Goal: Task Accomplishment & Management: Complete application form

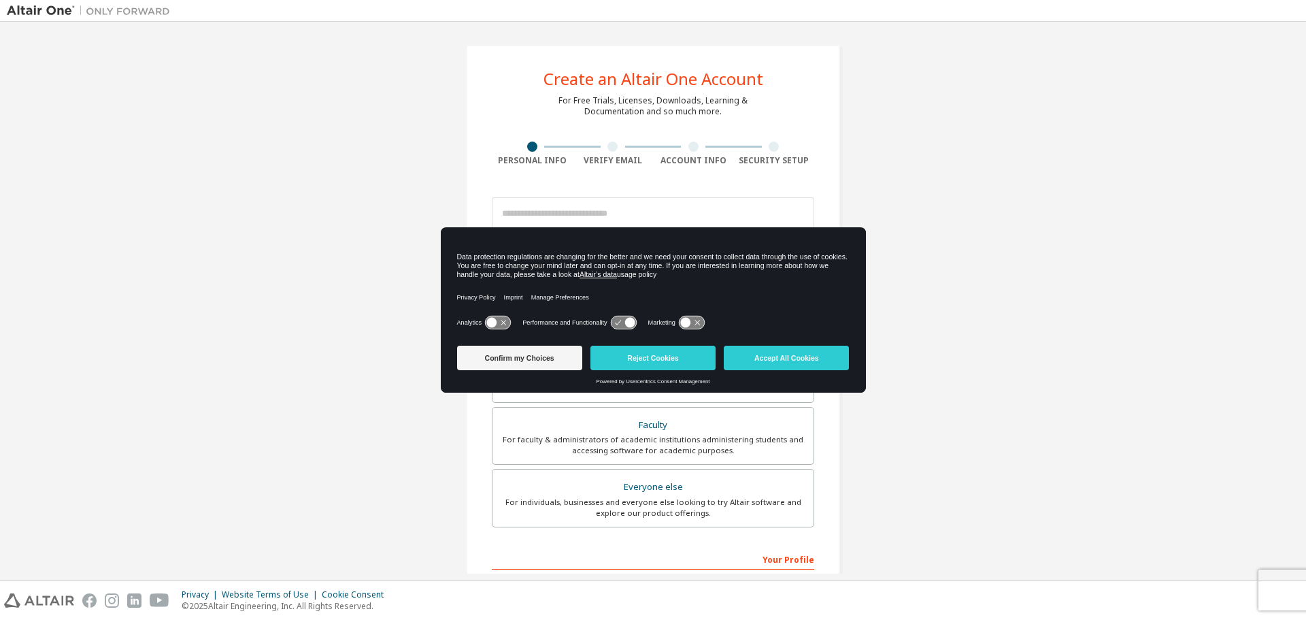
click at [498, 321] on icon at bounding box center [497, 322] width 25 height 13
click at [624, 322] on icon at bounding box center [629, 323] width 10 height 10
click at [700, 321] on icon at bounding box center [691, 322] width 25 height 13
click at [694, 322] on icon at bounding box center [698, 323] width 10 height 10
click at [490, 322] on icon at bounding box center [497, 322] width 25 height 13
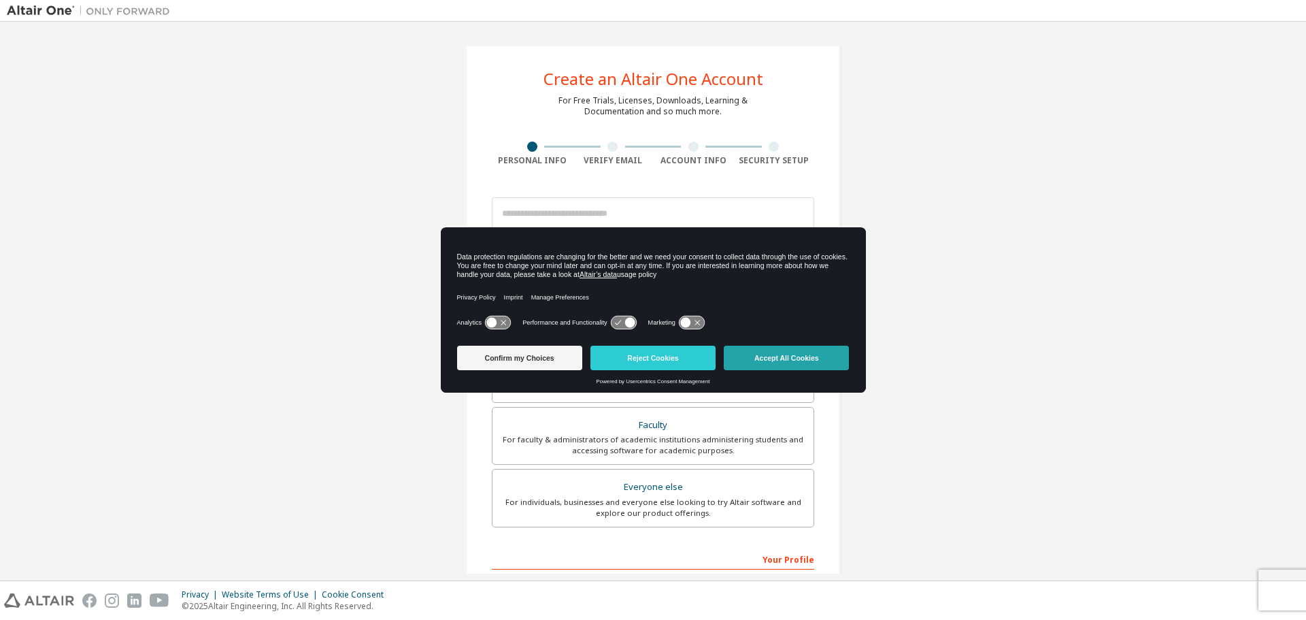
click at [780, 362] on button "Accept All Cookies" at bounding box center [786, 357] width 125 height 24
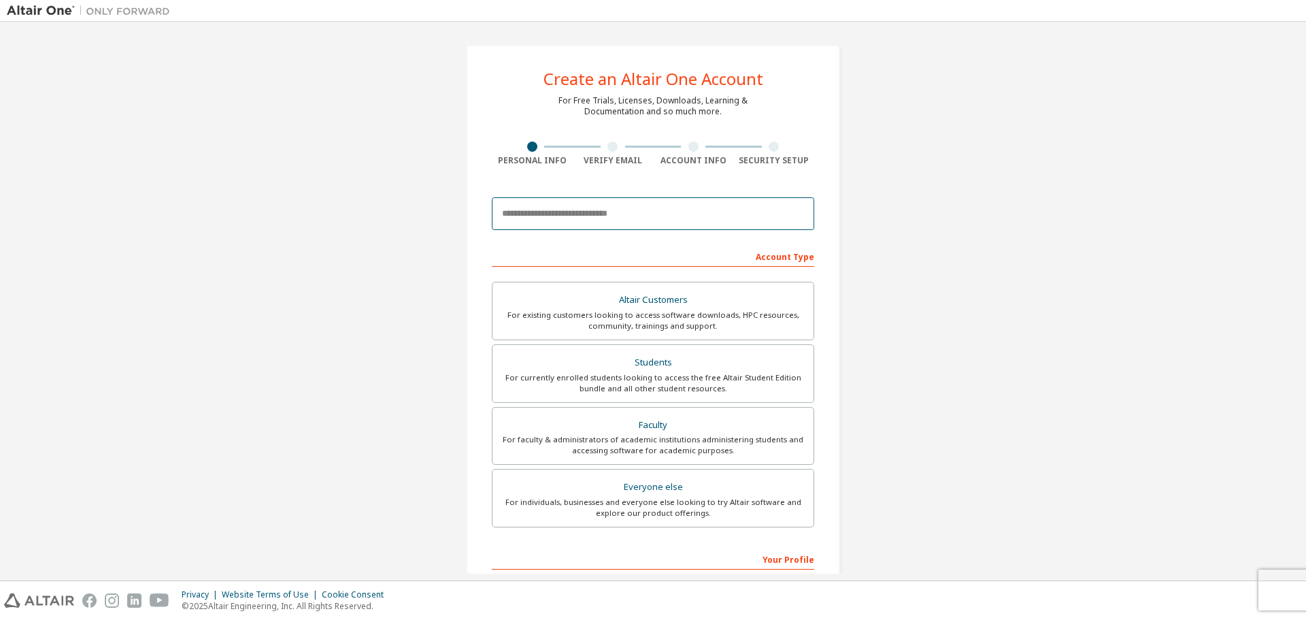
click at [580, 225] on input "email" at bounding box center [653, 213] width 322 height 33
click at [610, 213] on input "email" at bounding box center [653, 213] width 322 height 33
type input "**********"
click at [680, 369] on div "Students" at bounding box center [653, 362] width 305 height 19
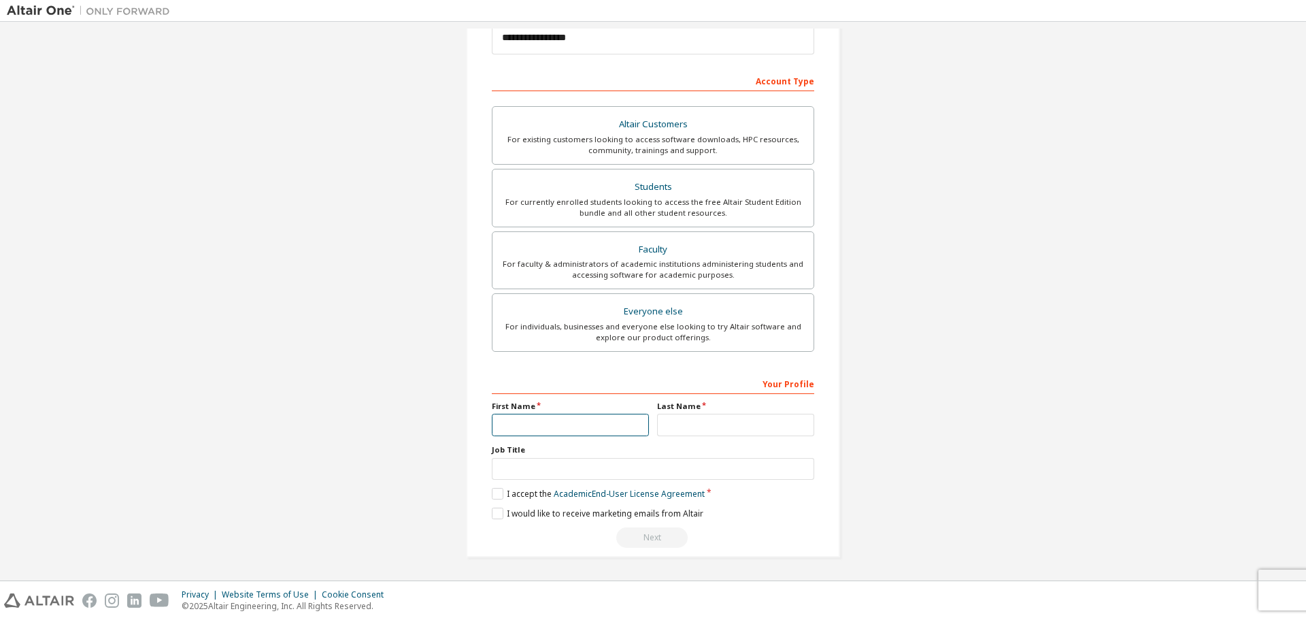
click at [582, 416] on input "text" at bounding box center [570, 424] width 157 height 22
click at [513, 426] on input "********" at bounding box center [570, 424] width 157 height 22
click at [530, 427] on input "********" at bounding box center [570, 424] width 157 height 22
type input "********"
click at [681, 422] on input "text" at bounding box center [735, 424] width 157 height 22
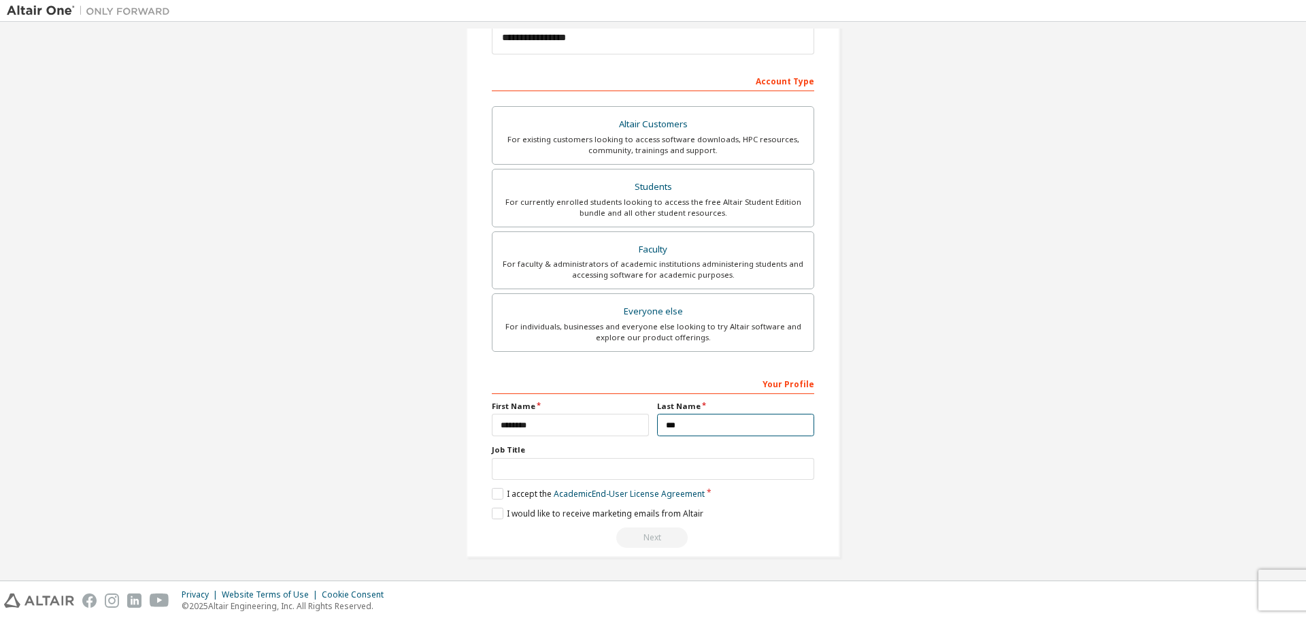
type input "***"
click at [612, 483] on div "Your Profile First Name ******** Last Name *** Job Title Please provide State/P…" at bounding box center [653, 460] width 322 height 176
click at [623, 468] on input "text" at bounding box center [653, 469] width 322 height 22
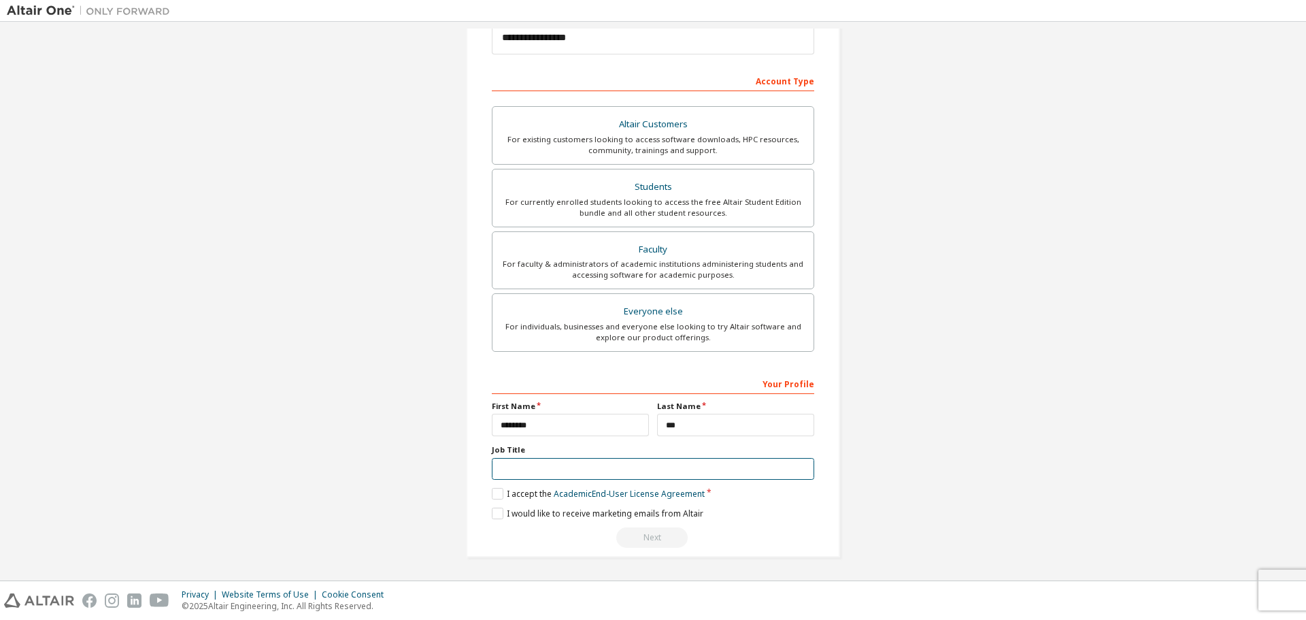
click at [623, 468] on input "text" at bounding box center [653, 469] width 322 height 22
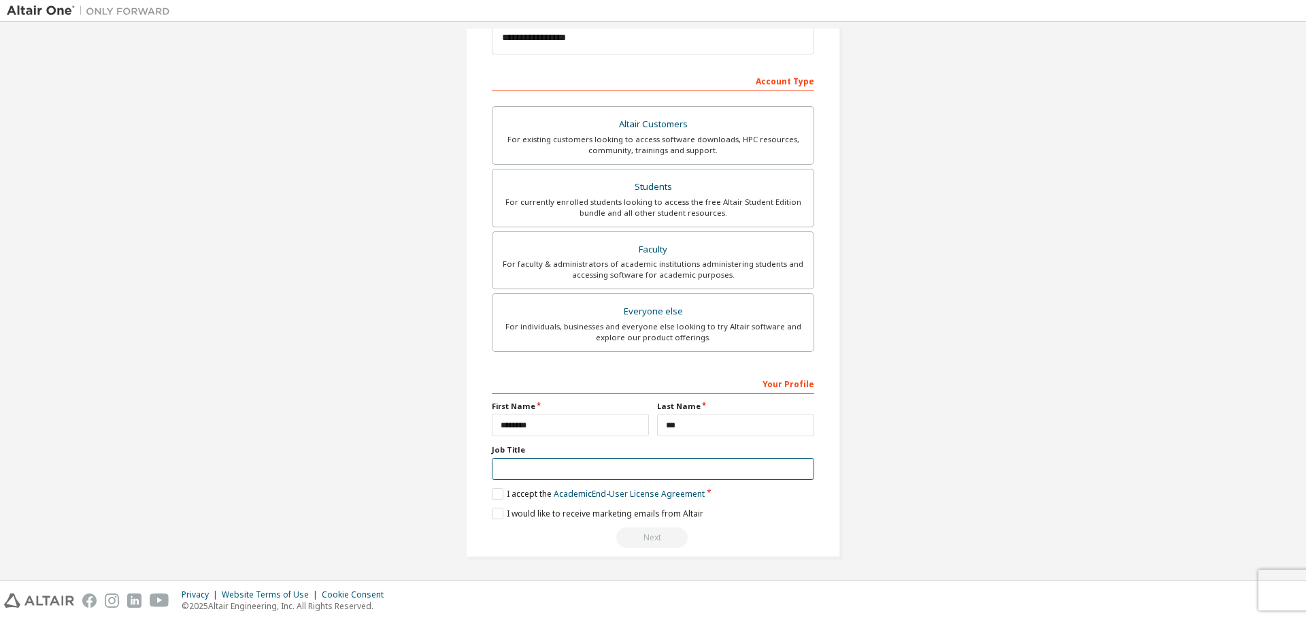
click at [623, 468] on input "text" at bounding box center [653, 469] width 322 height 22
drag, startPoint x: 495, startPoint y: 485, endPoint x: 494, endPoint y: 498, distance: 12.9
click at [495, 486] on div "Your Profile First Name ******** Last Name *** Job Title Please provide State/P…" at bounding box center [653, 460] width 322 height 176
click at [501, 495] on label "I accept the Academic End-User License Agreement" at bounding box center [598, 494] width 213 height 12
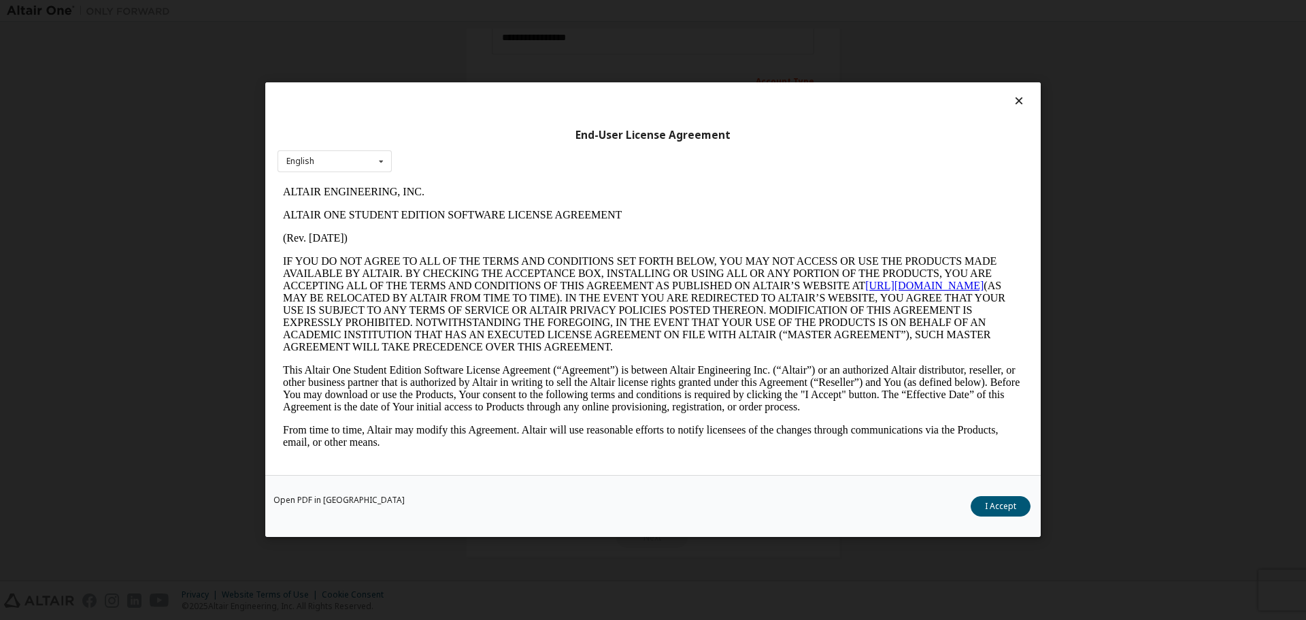
scroll to position [0, 0]
click at [1004, 495] on div "Open PDF in New Tab I Accept" at bounding box center [652, 506] width 775 height 62
click at [1005, 509] on button "I Accept" at bounding box center [1000, 506] width 60 height 20
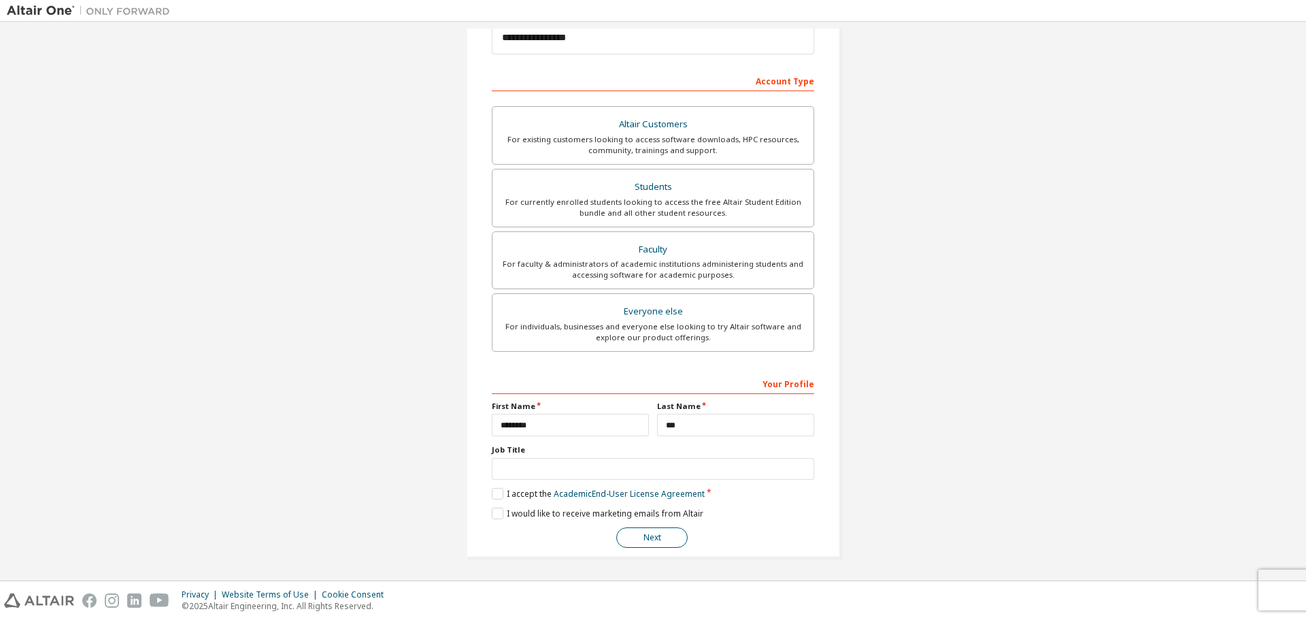
click at [662, 542] on button "Next" at bounding box center [651, 537] width 71 height 20
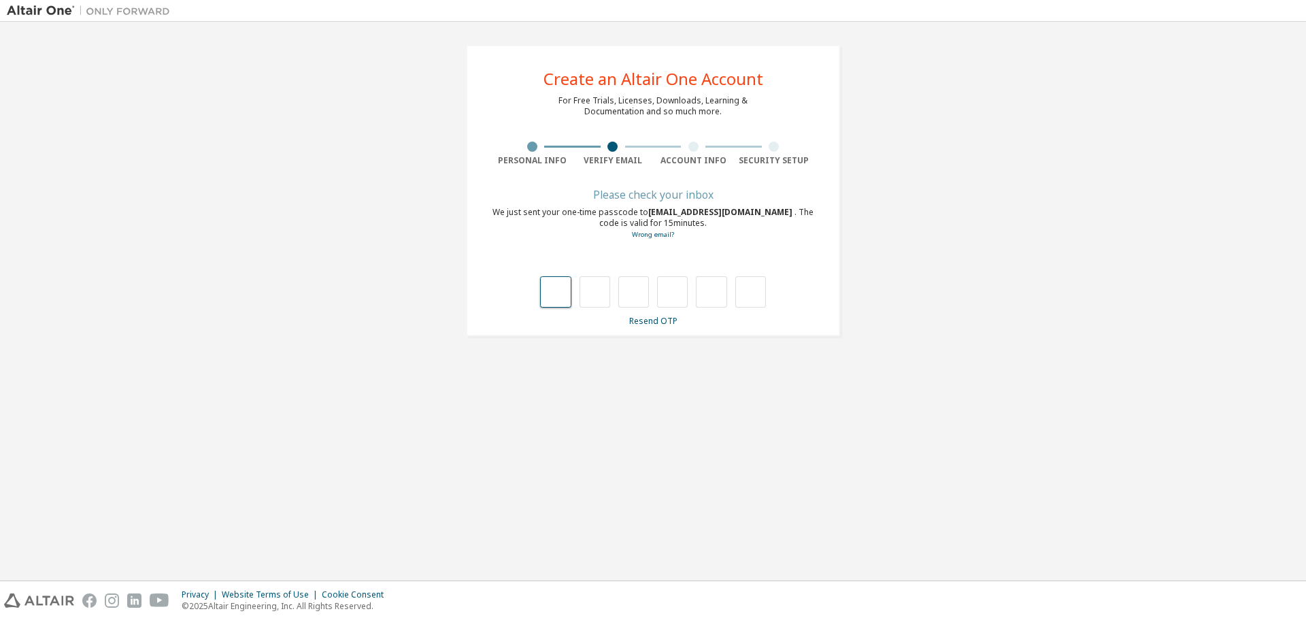
type input "*"
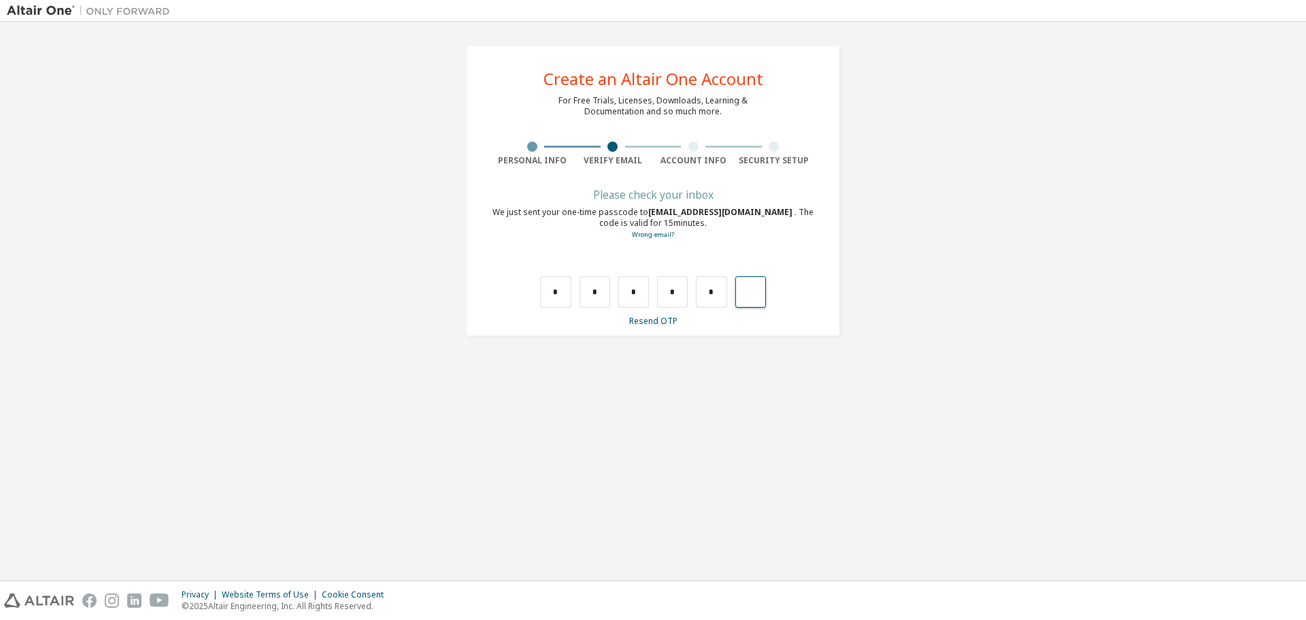
type input "*"
click at [562, 276] on input "text" at bounding box center [555, 291] width 31 height 31
type input "*"
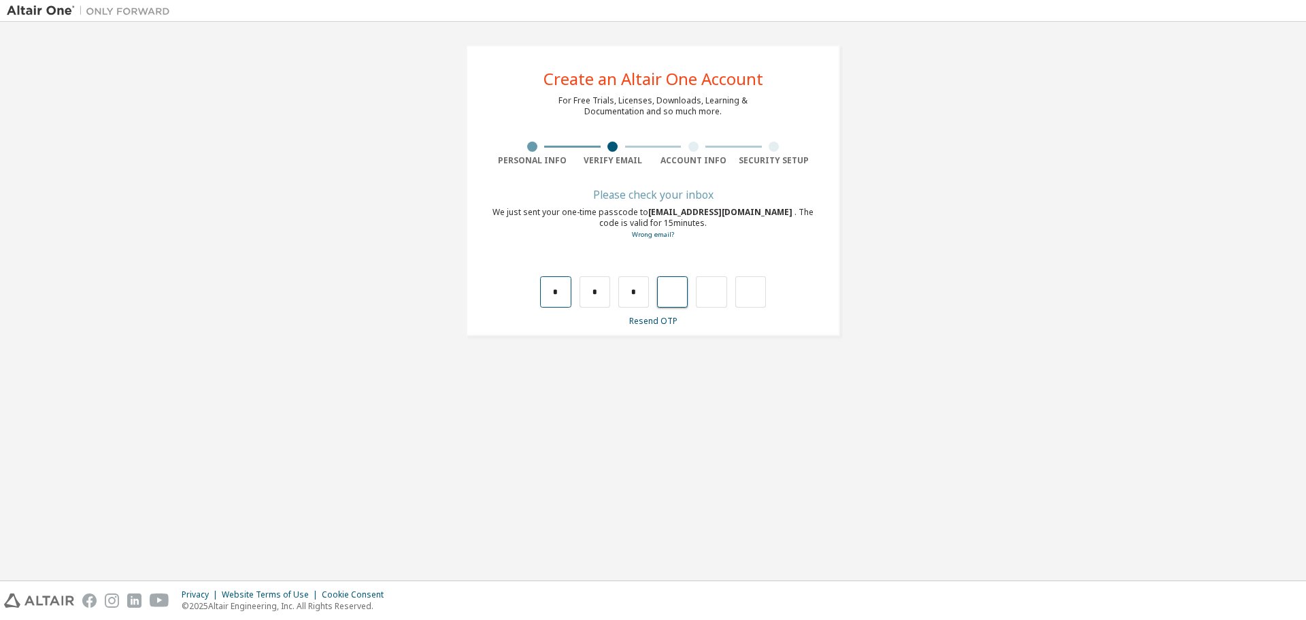
type input "*"
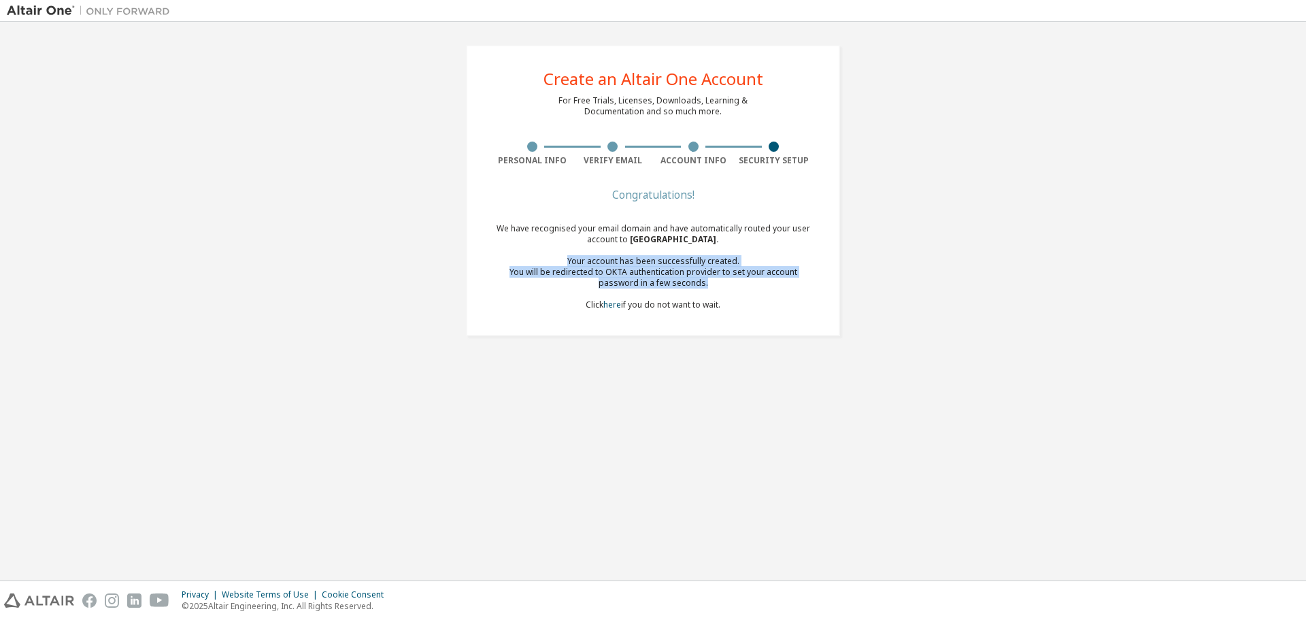
drag, startPoint x: 601, startPoint y: 256, endPoint x: 703, endPoint y: 280, distance: 105.6
click at [703, 280] on div "We have recognised your email domain and have automatically routed your user ac…" at bounding box center [653, 266] width 322 height 87
click at [703, 280] on div "You will be redirected to OKTA authentication provider to set your account pass…" at bounding box center [653, 278] width 322 height 22
click at [692, 287] on div "You will be redirected to OKTA authentication provider to set your account pass…" at bounding box center [653, 278] width 322 height 22
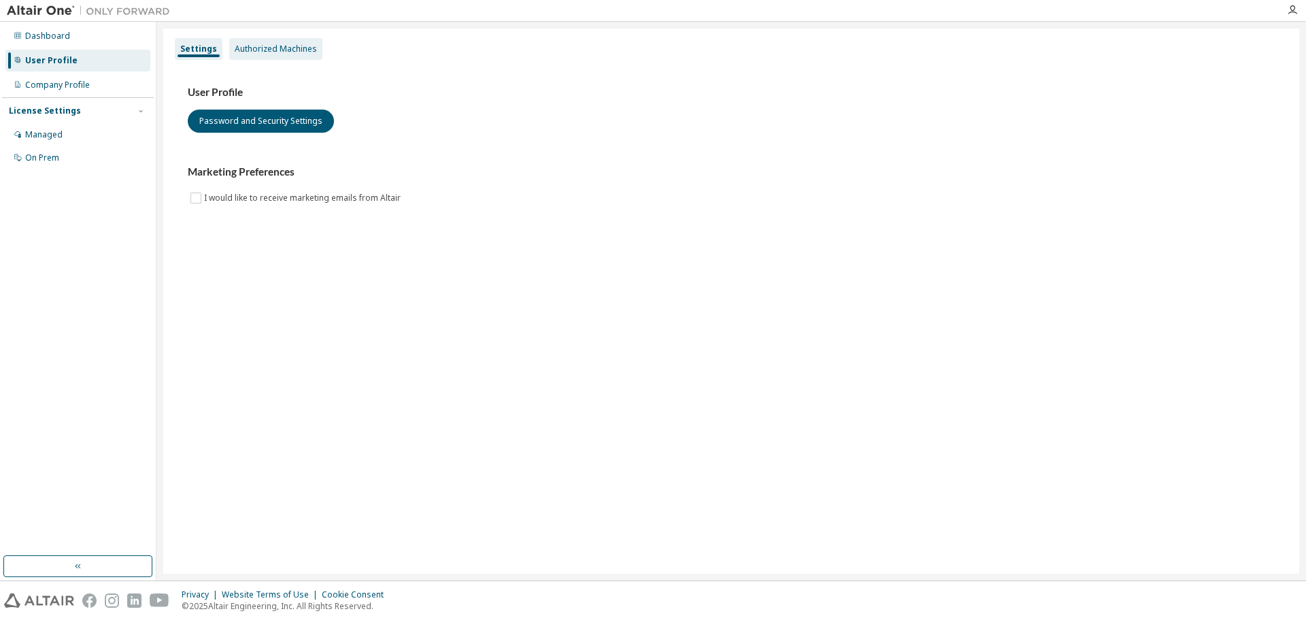
click at [265, 52] on div "Authorized Machines" at bounding box center [276, 49] width 82 height 11
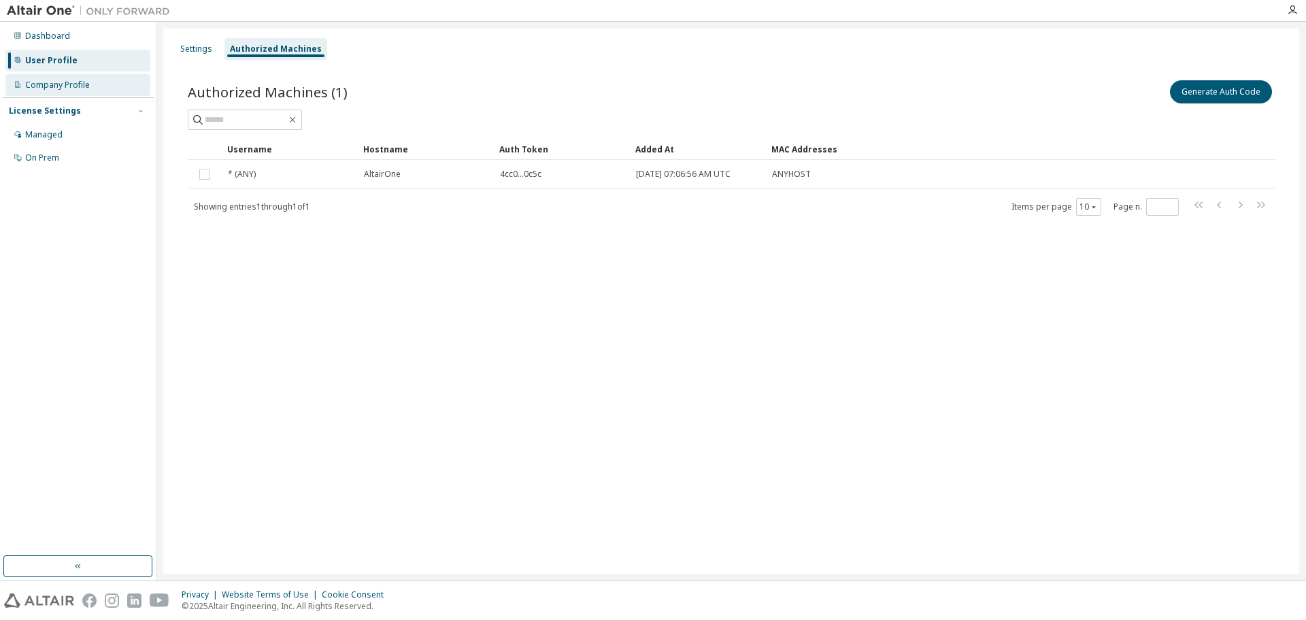
click at [65, 82] on div "Company Profile" at bounding box center [57, 85] width 65 height 11
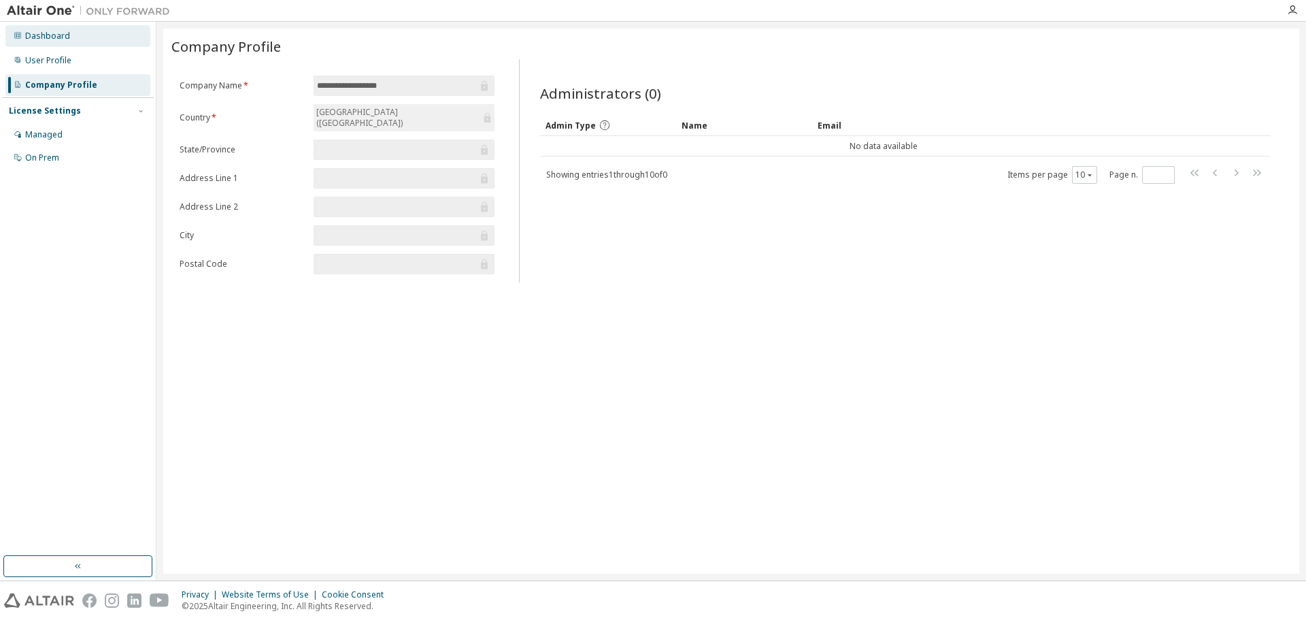
click at [88, 35] on div "Dashboard" at bounding box center [77, 36] width 145 height 22
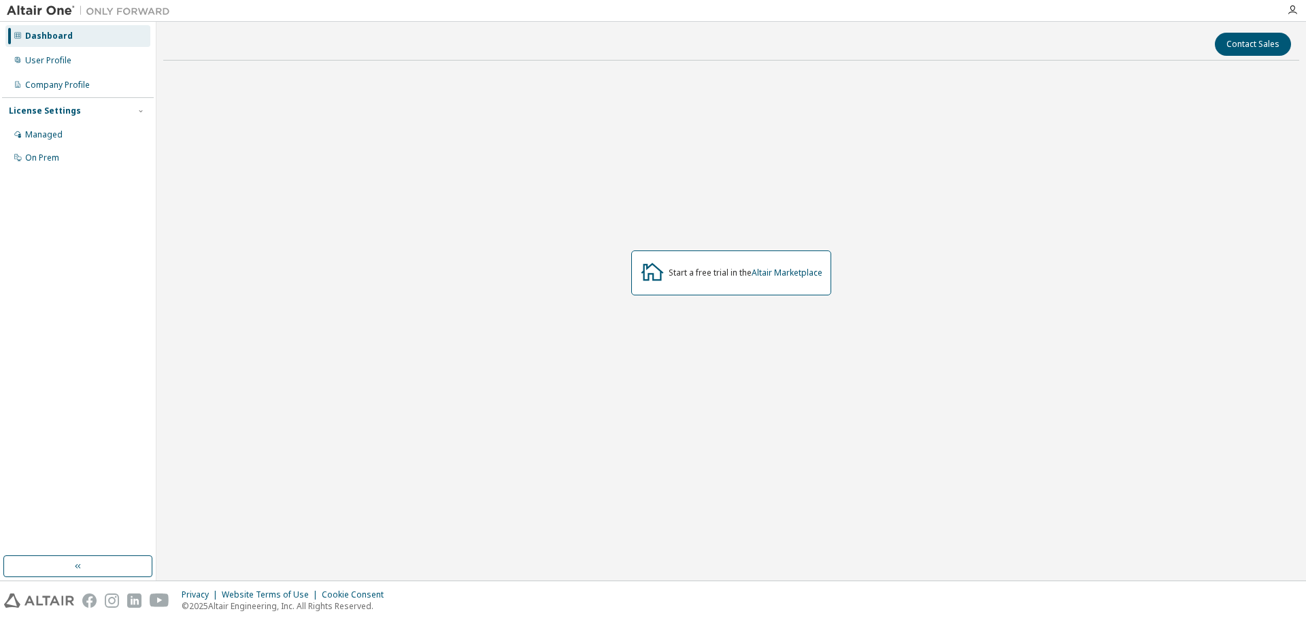
click at [662, 265] on icon at bounding box center [652, 271] width 24 height 24
click at [48, 139] on div "Managed" at bounding box center [43, 134] width 37 height 11
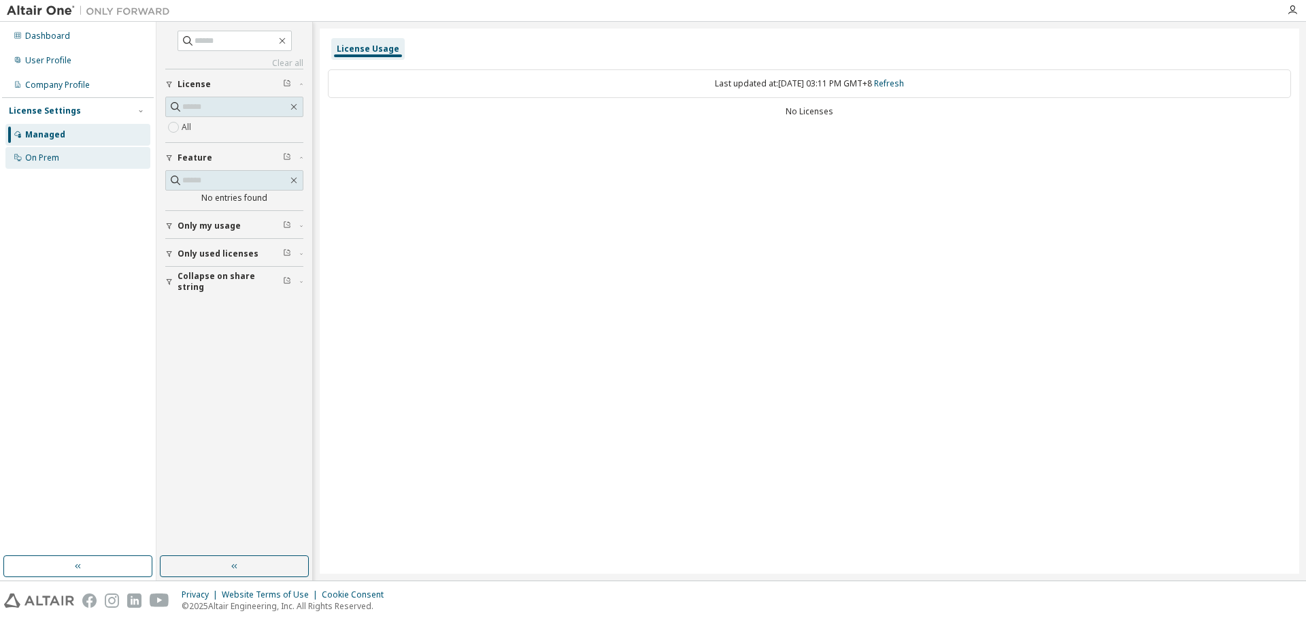
click at [51, 160] on div "On Prem" at bounding box center [42, 157] width 34 height 11
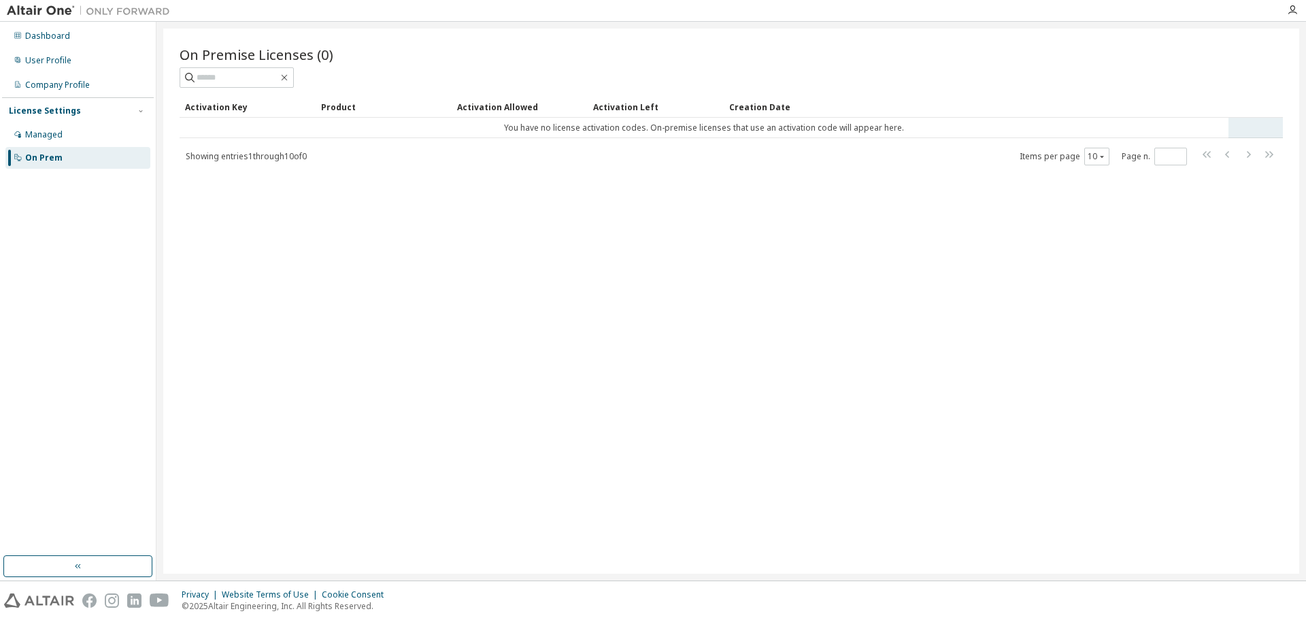
click at [386, 124] on td "You have no license activation codes. On-premise licenses that use an activatio…" at bounding box center [704, 128] width 1049 height 20
click at [45, 13] on img at bounding box center [92, 11] width 170 height 14
